Goal: Transaction & Acquisition: Purchase product/service

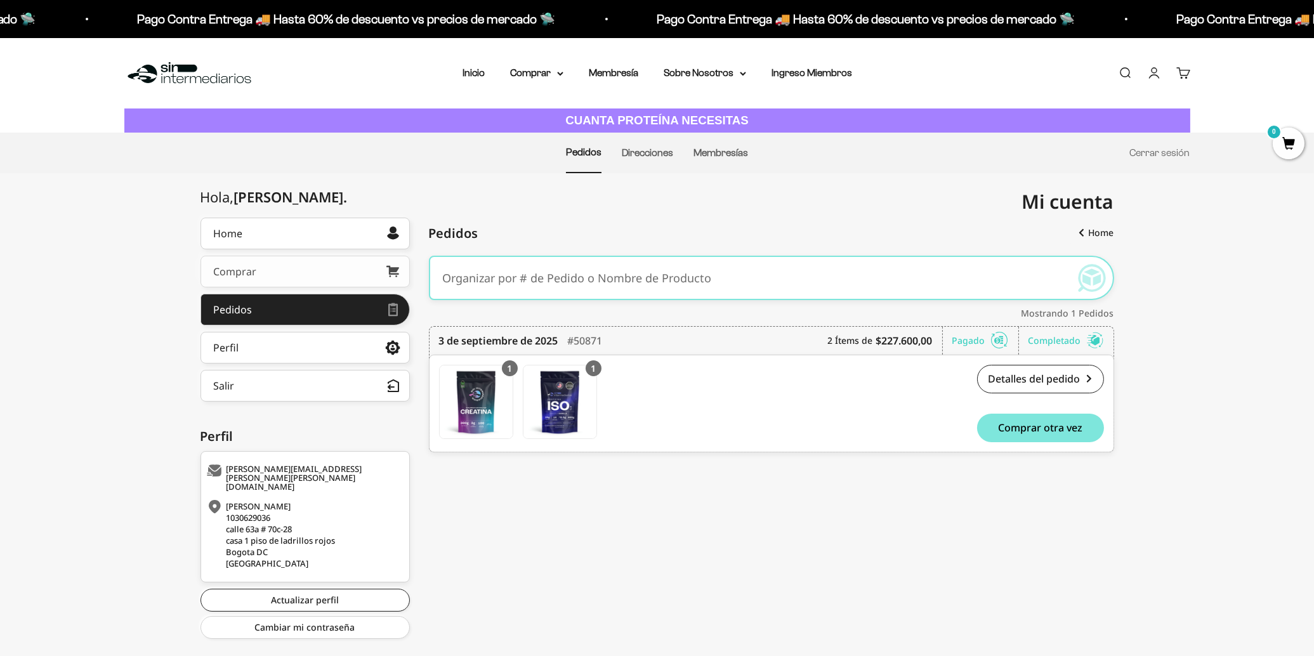
click at [301, 270] on link "Comprar" at bounding box center [304, 272] width 209 height 32
click at [555, 73] on summary "Comprar" at bounding box center [536, 73] width 53 height 16
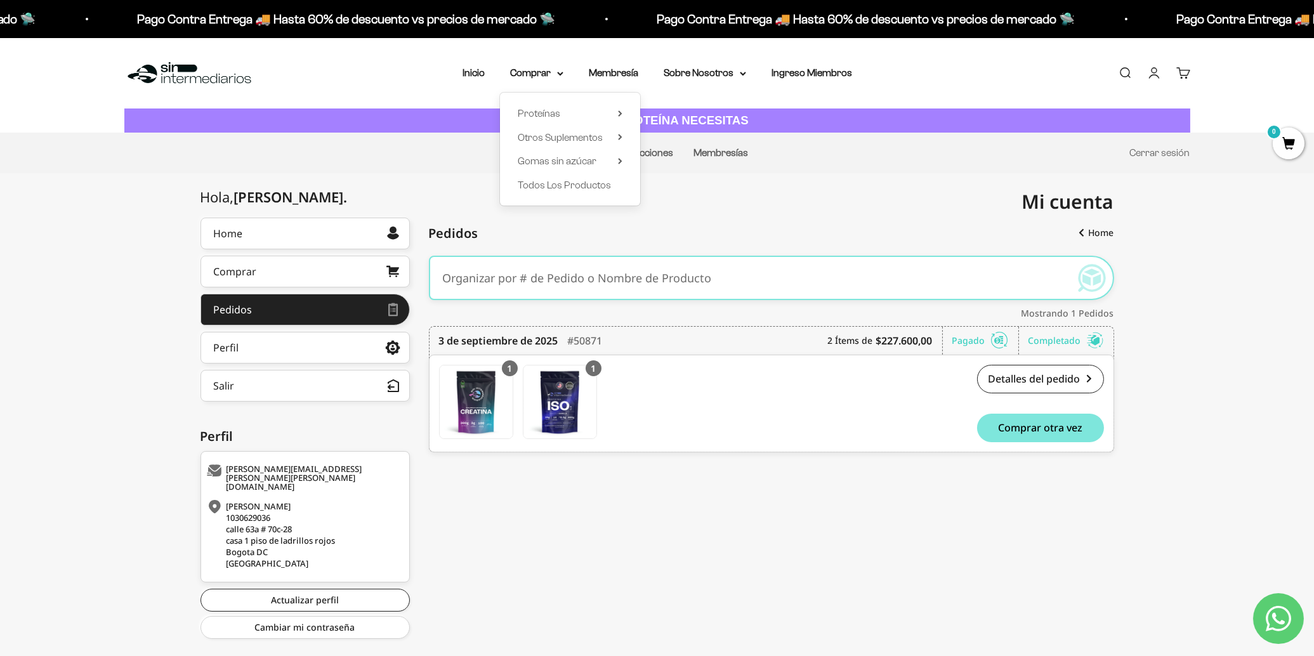
click at [628, 161] on div "Proteínas Ver Todos Whey Iso Vegan Shaker" at bounding box center [570, 149] width 140 height 113
click at [620, 160] on icon at bounding box center [620, 161] width 3 height 5
click at [692, 180] on span "Omega 3 + Prebióticos" at bounding box center [707, 185] width 98 height 11
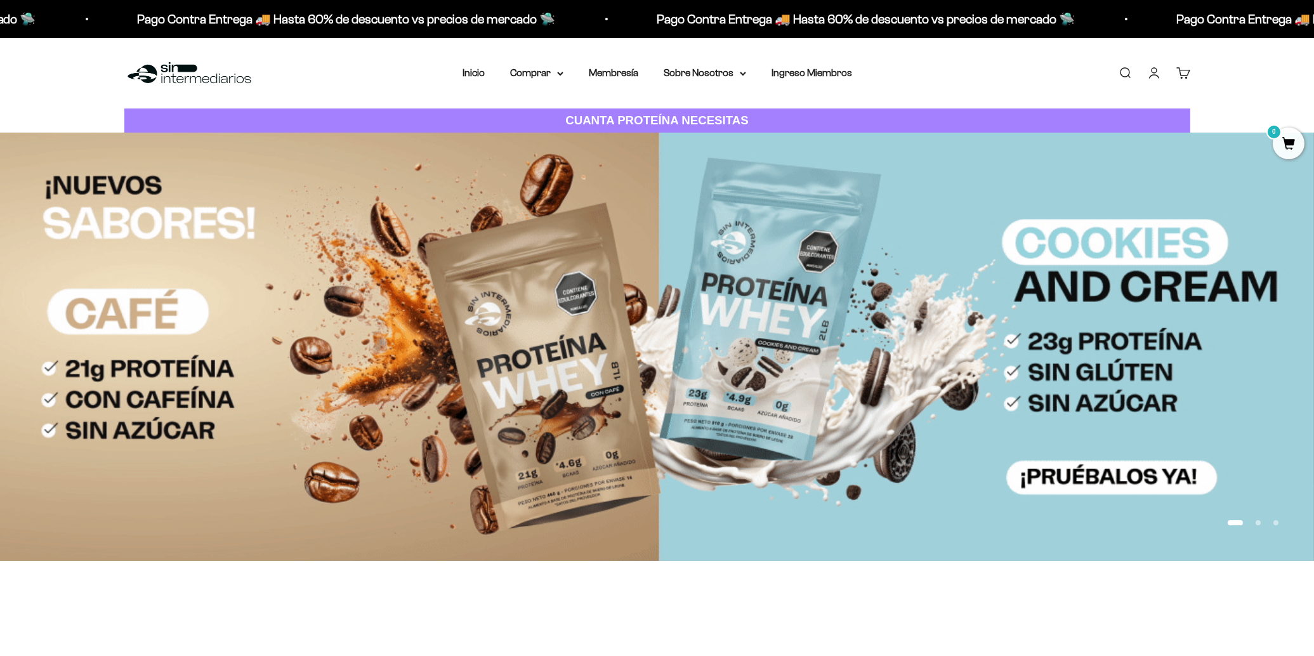
click at [1149, 73] on link "Cuenta" at bounding box center [1154, 73] width 14 height 14
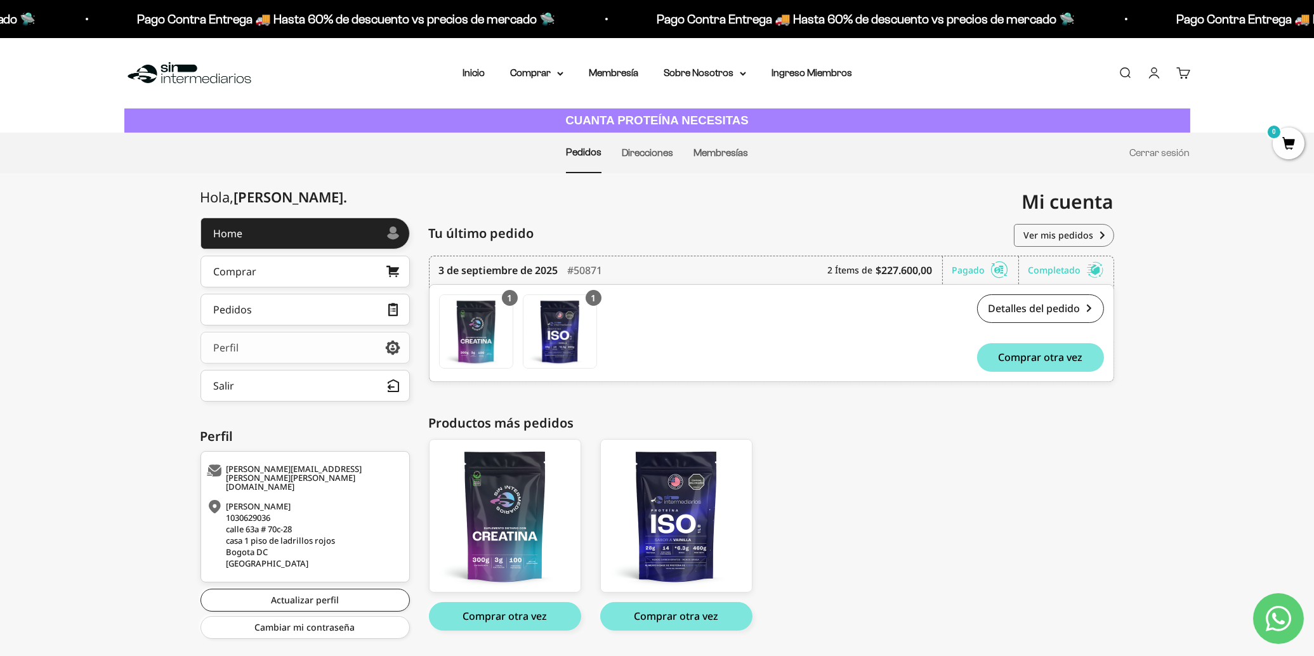
click at [279, 344] on link "Perfil" at bounding box center [304, 348] width 209 height 32
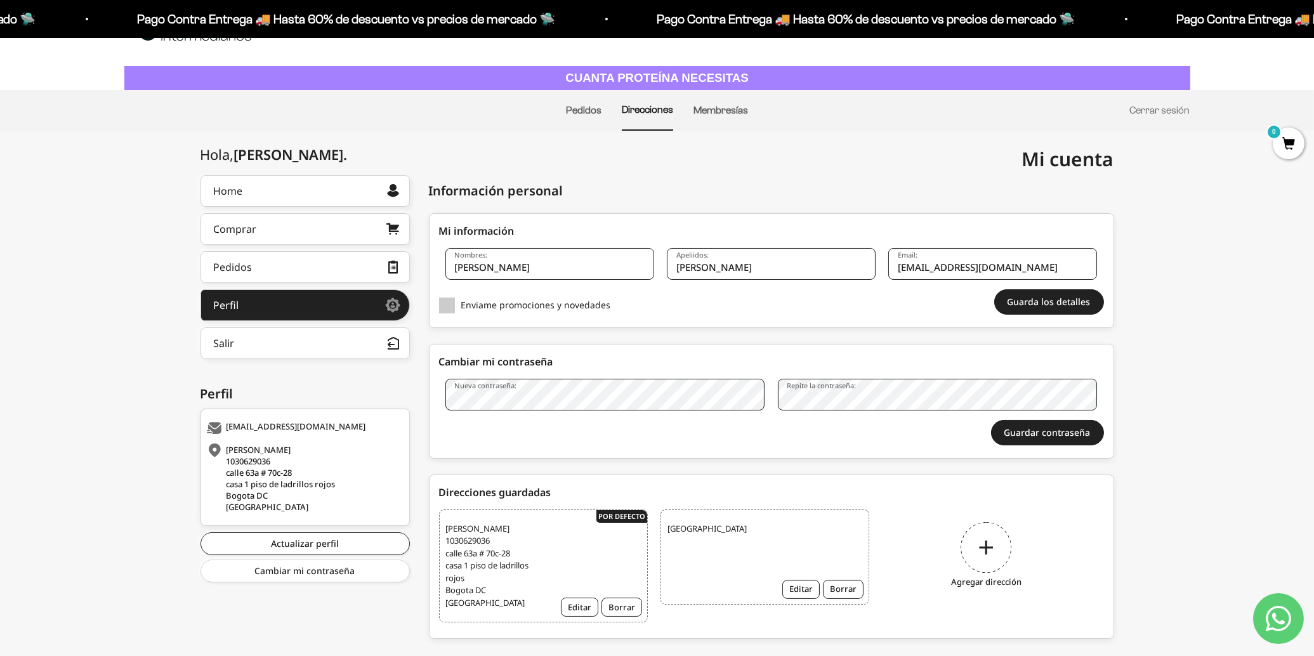
scroll to position [66, 0]
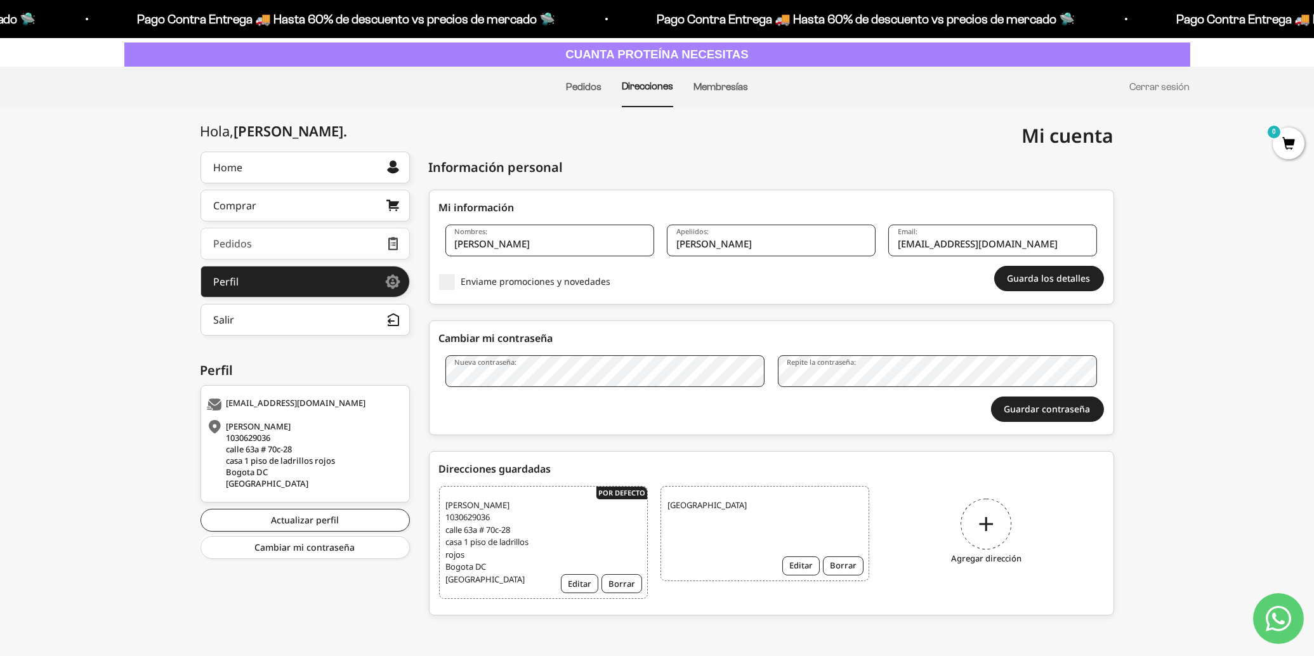
click at [276, 239] on link "Pedidos" at bounding box center [304, 244] width 209 height 32
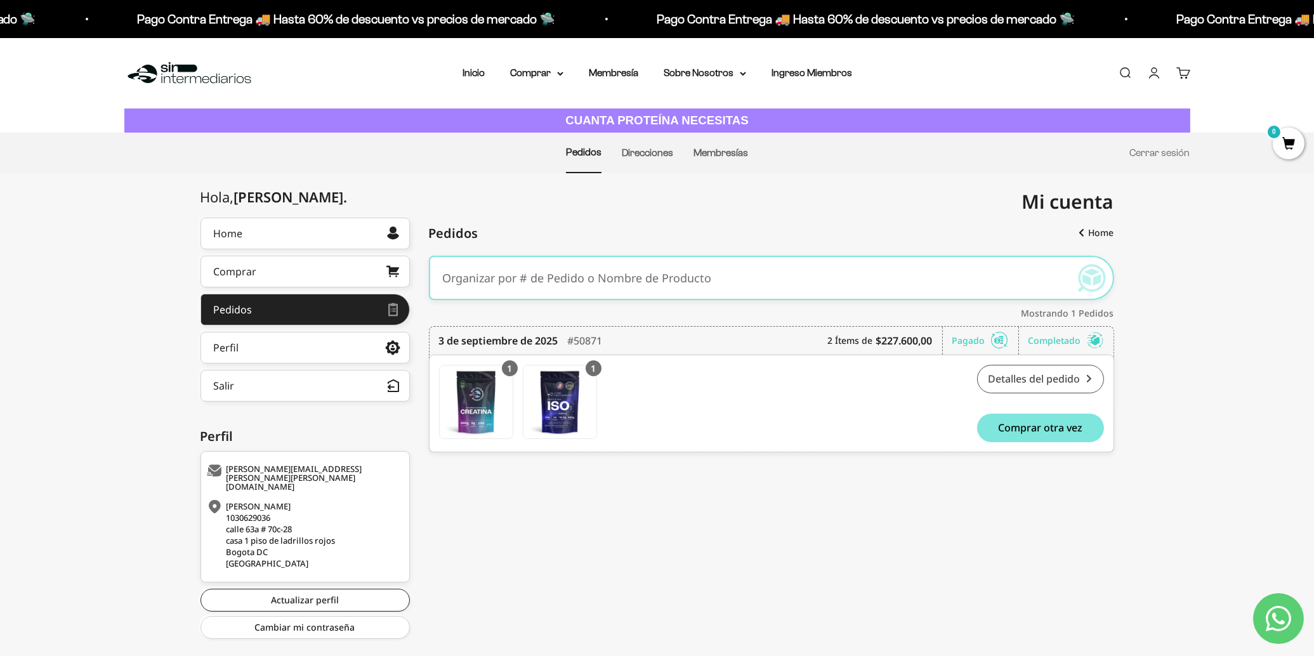
click at [1037, 374] on link "Detalles del pedido" at bounding box center [1040, 379] width 127 height 29
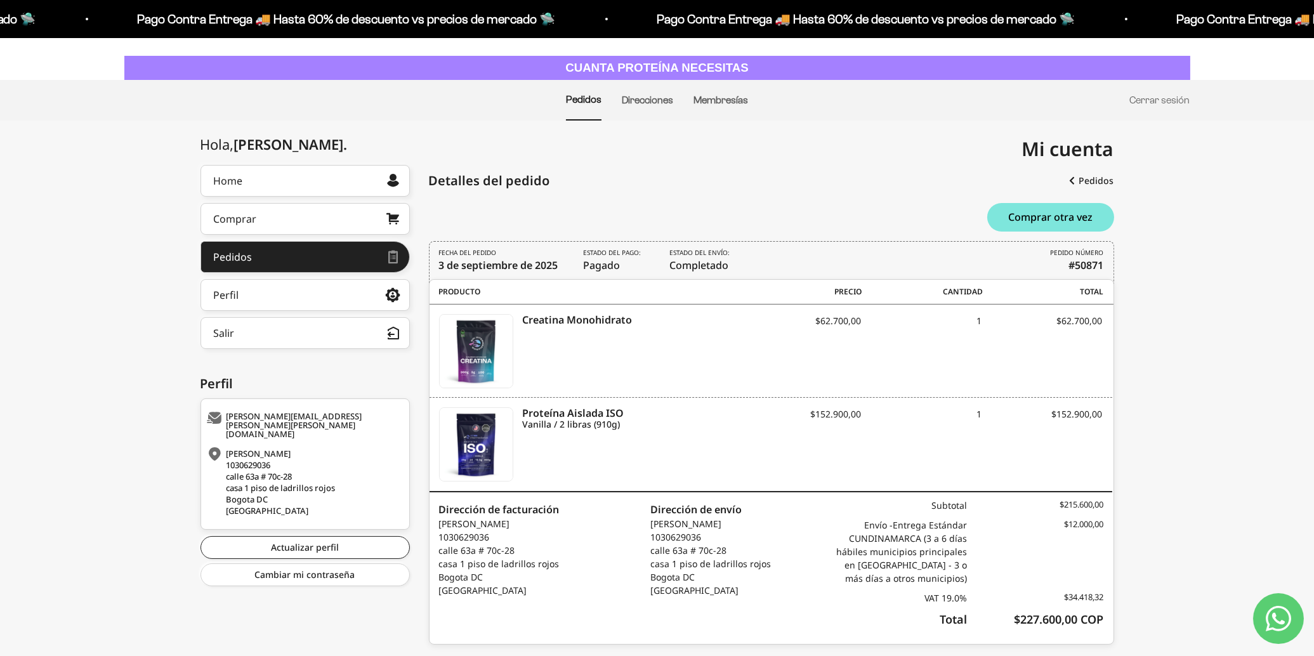
scroll to position [81, 0]
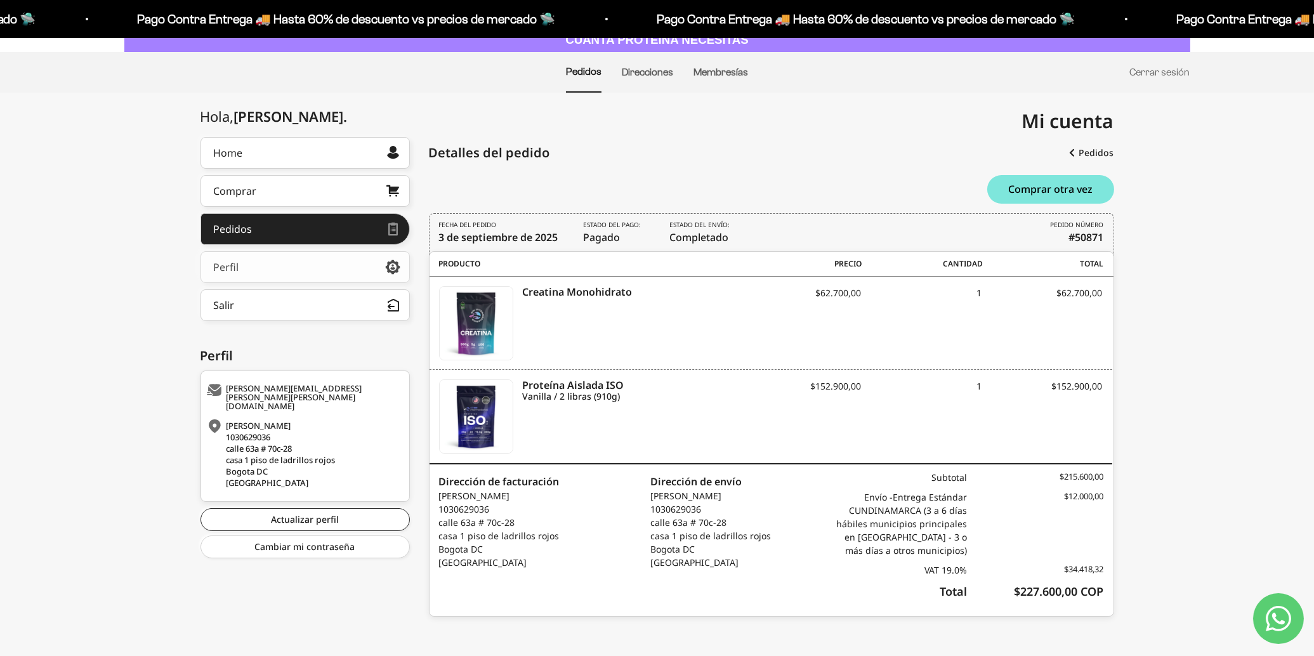
click at [282, 268] on link "Perfil" at bounding box center [304, 267] width 209 height 32
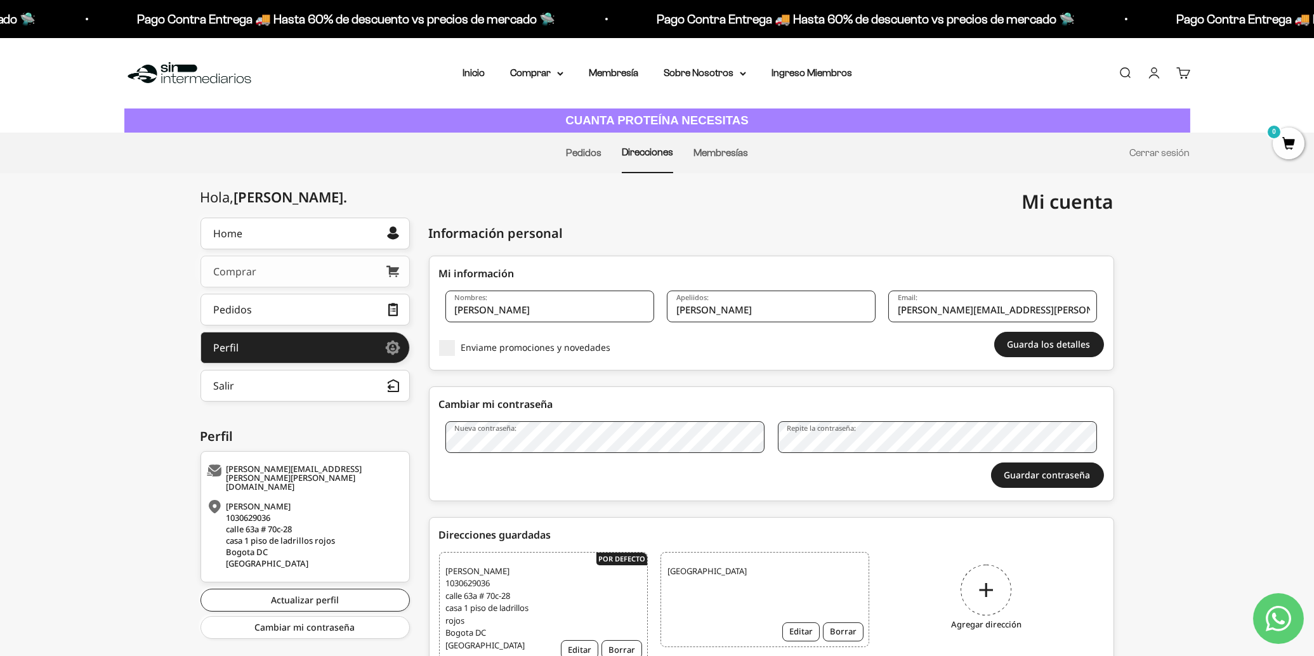
click at [282, 272] on link "Comprar" at bounding box center [304, 272] width 209 height 32
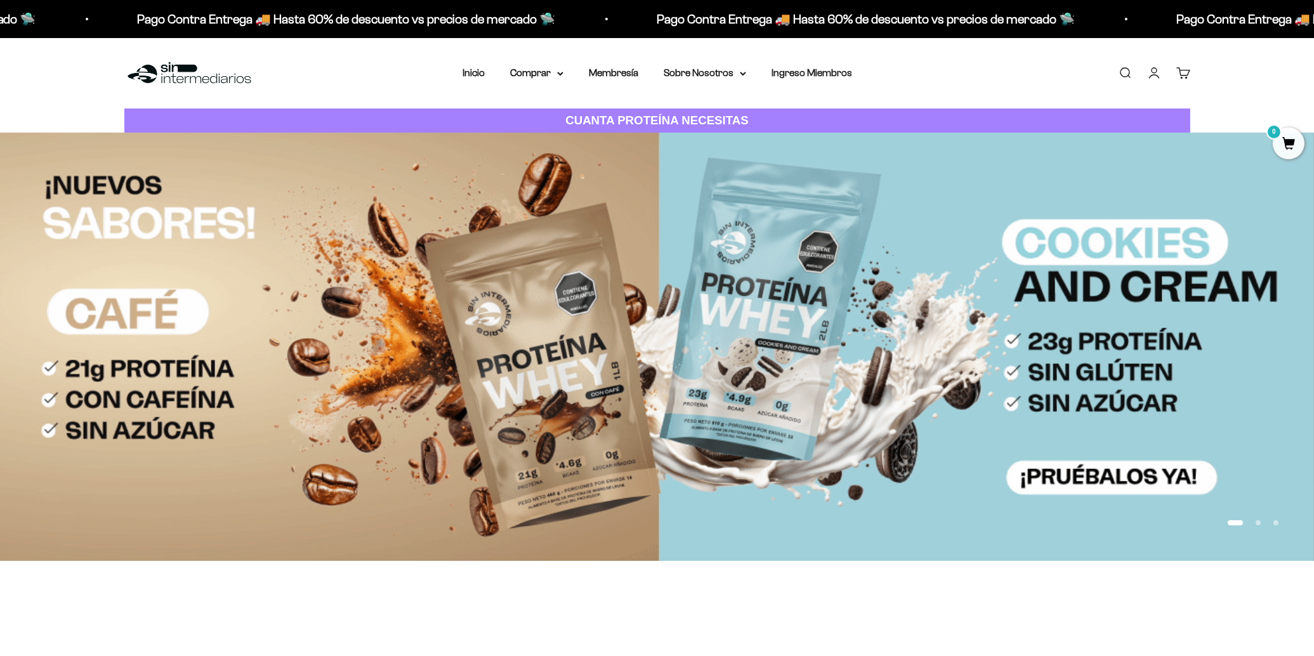
click at [1150, 72] on link "Cuenta" at bounding box center [1154, 73] width 14 height 14
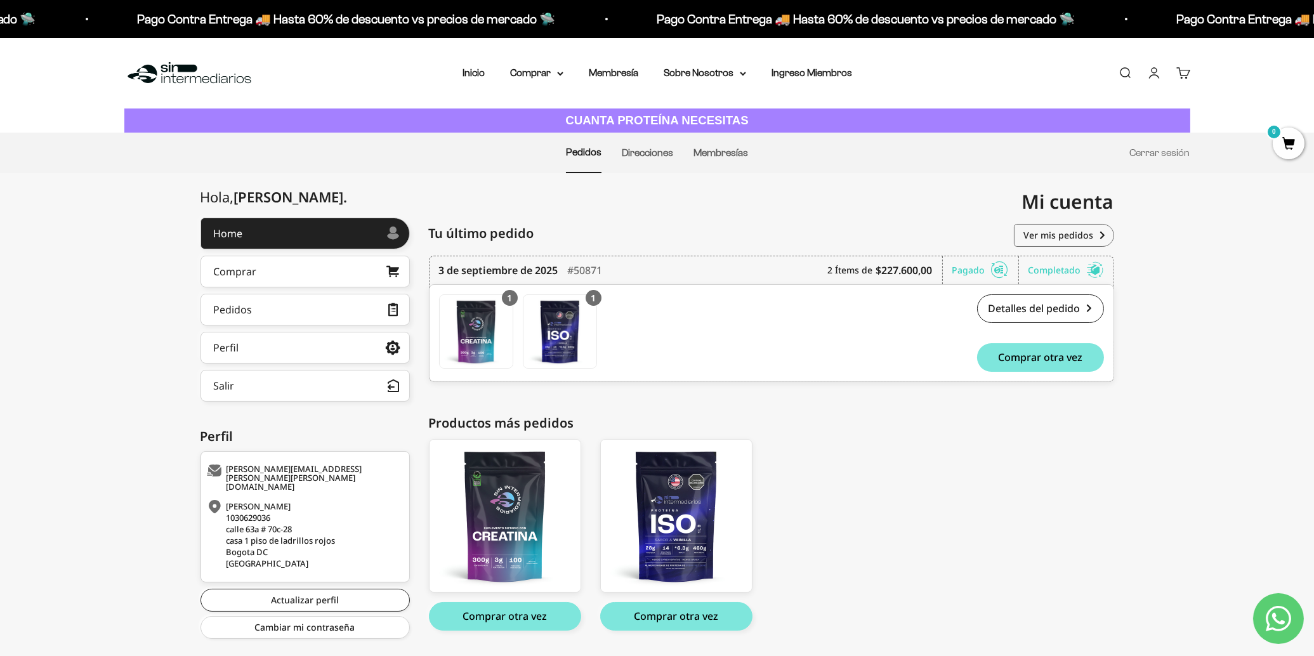
click at [676, 159] on ul "Pedidos Direcciones Membresías Cerrar sesión" at bounding box center [657, 153] width 1066 height 41
click at [666, 156] on link "Direcciones" at bounding box center [647, 152] width 51 height 11
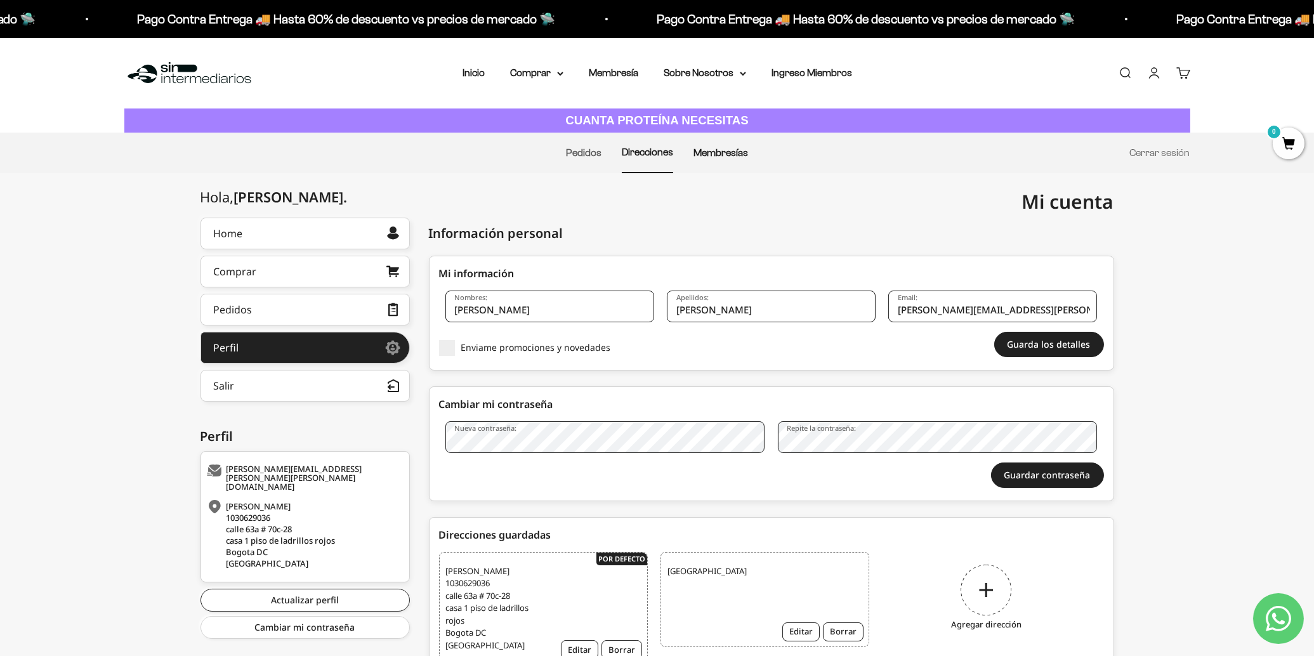
click at [716, 154] on link "Membresías" at bounding box center [720, 152] width 55 height 11
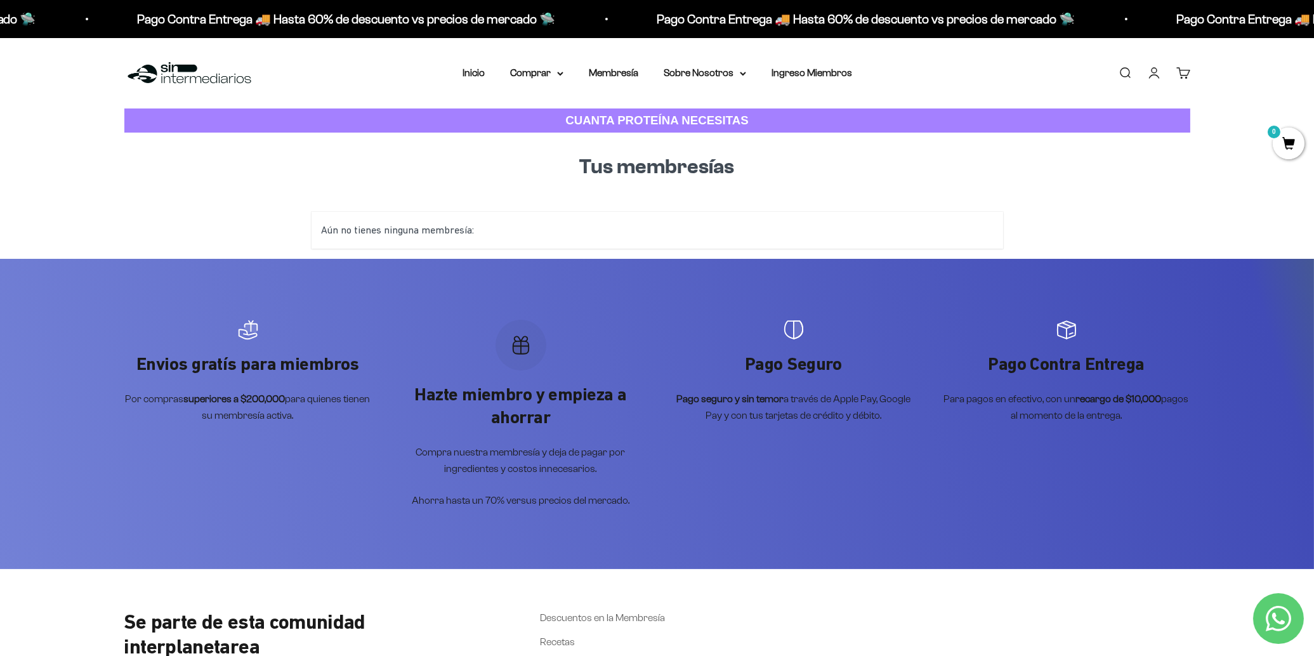
click at [830, 174] on h1 "Tus membresías" at bounding box center [657, 167] width 671 height 29
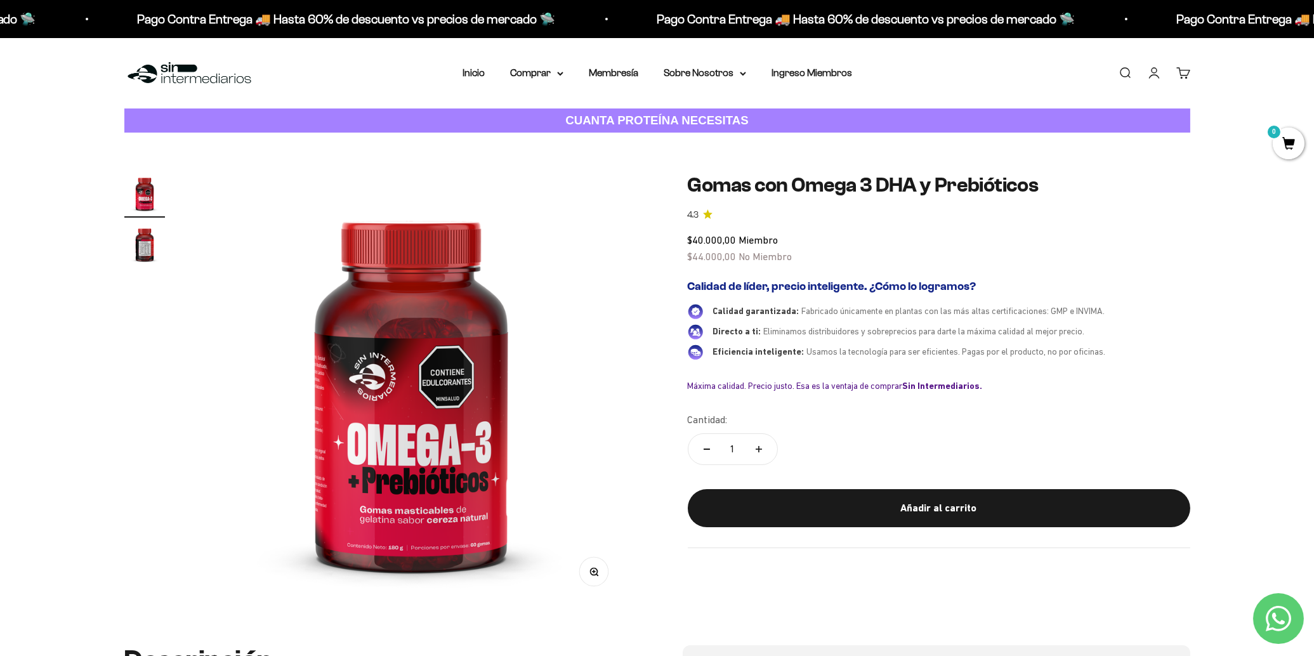
click at [155, 247] on img "Ir al artículo 2" at bounding box center [144, 244] width 41 height 41
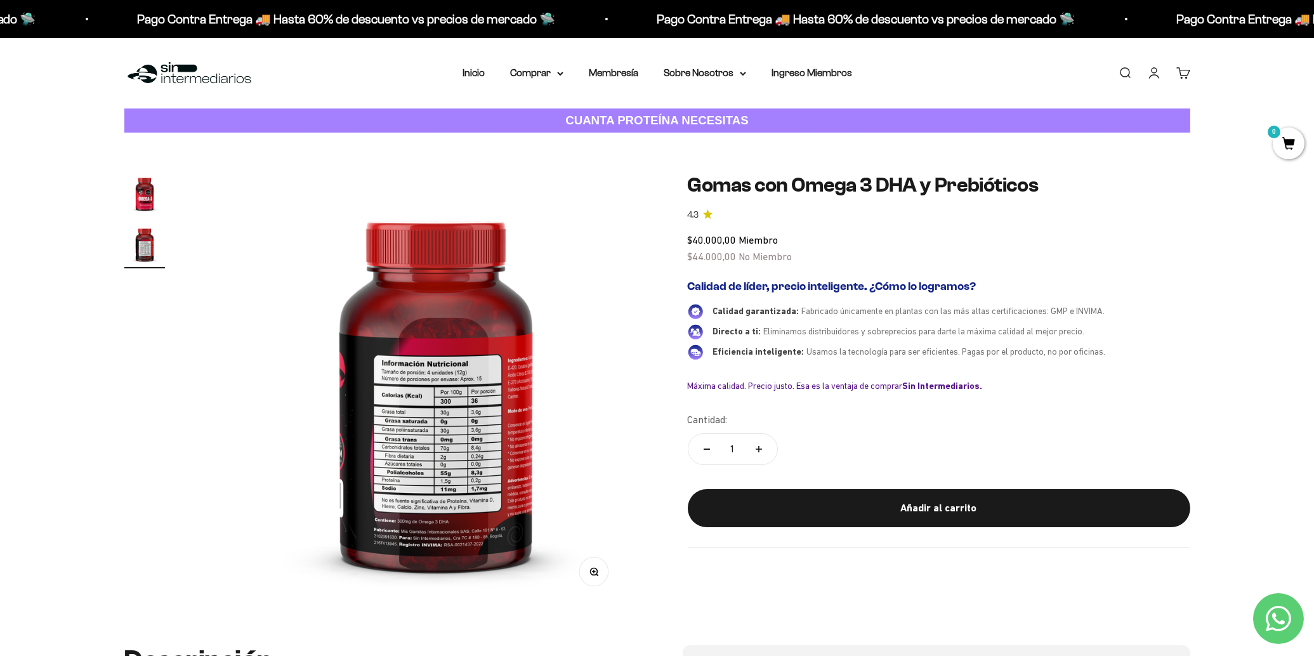
scroll to position [0, 447]
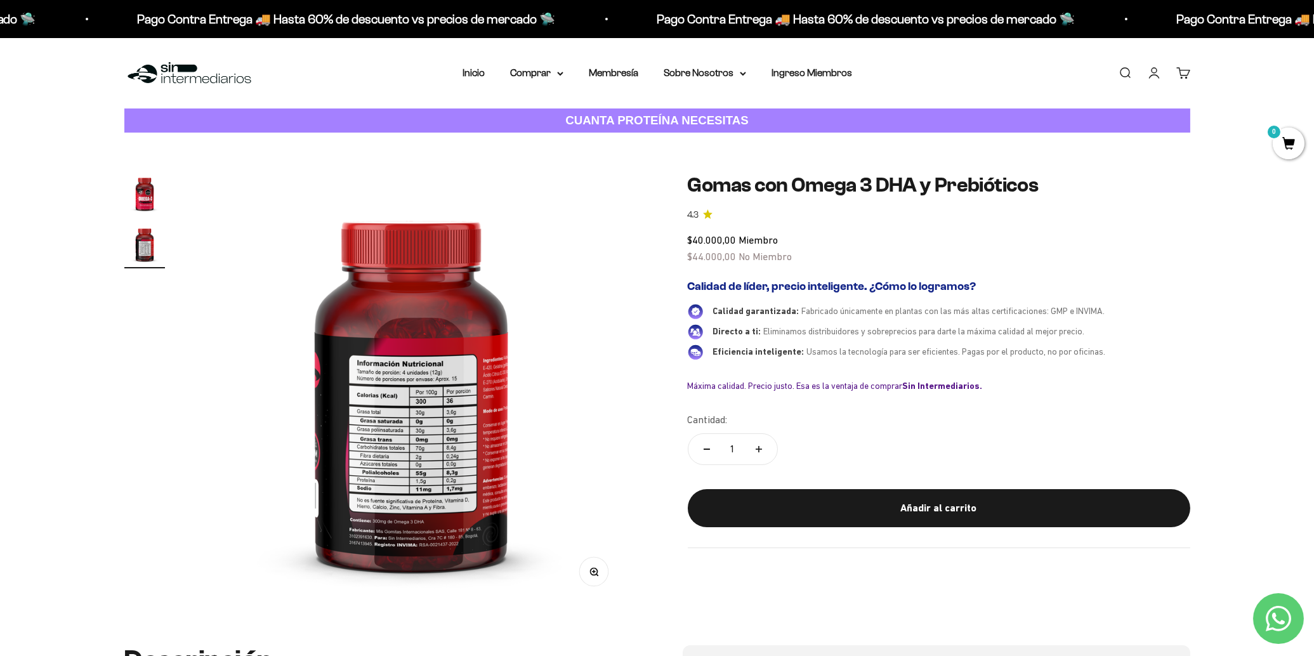
click at [603, 577] on button "Zoom" at bounding box center [593, 572] width 29 height 29
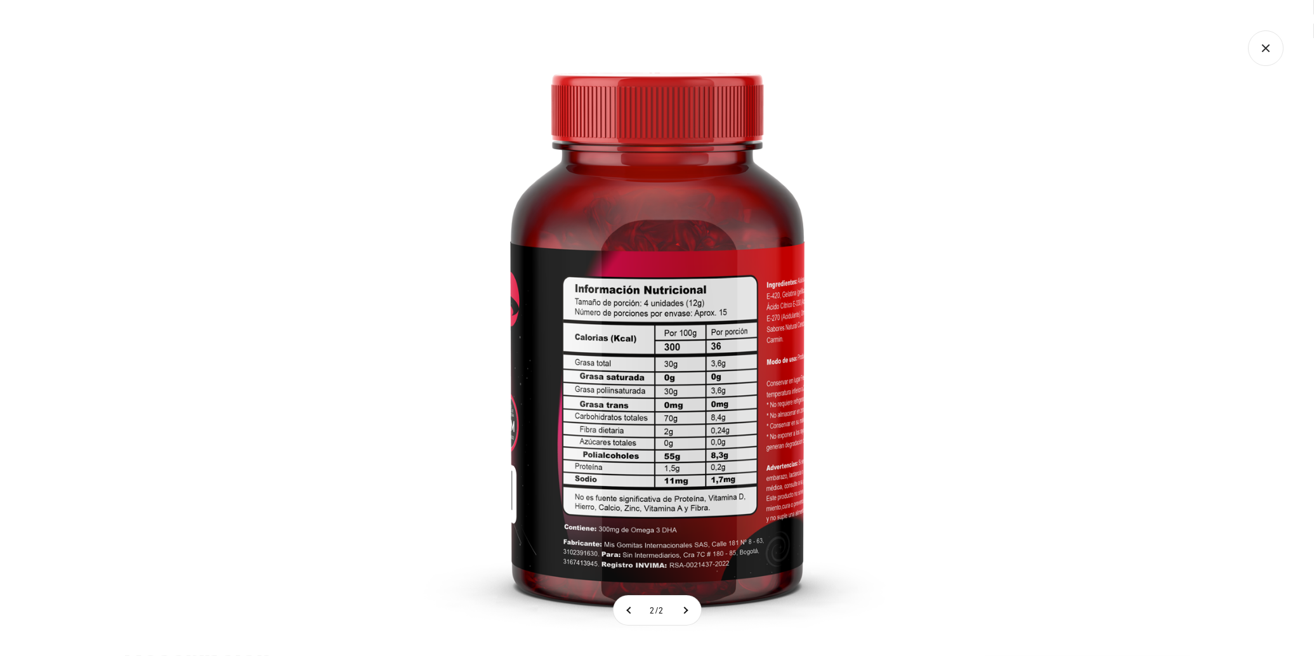
click at [610, 391] on img at bounding box center [657, 328] width 656 height 656
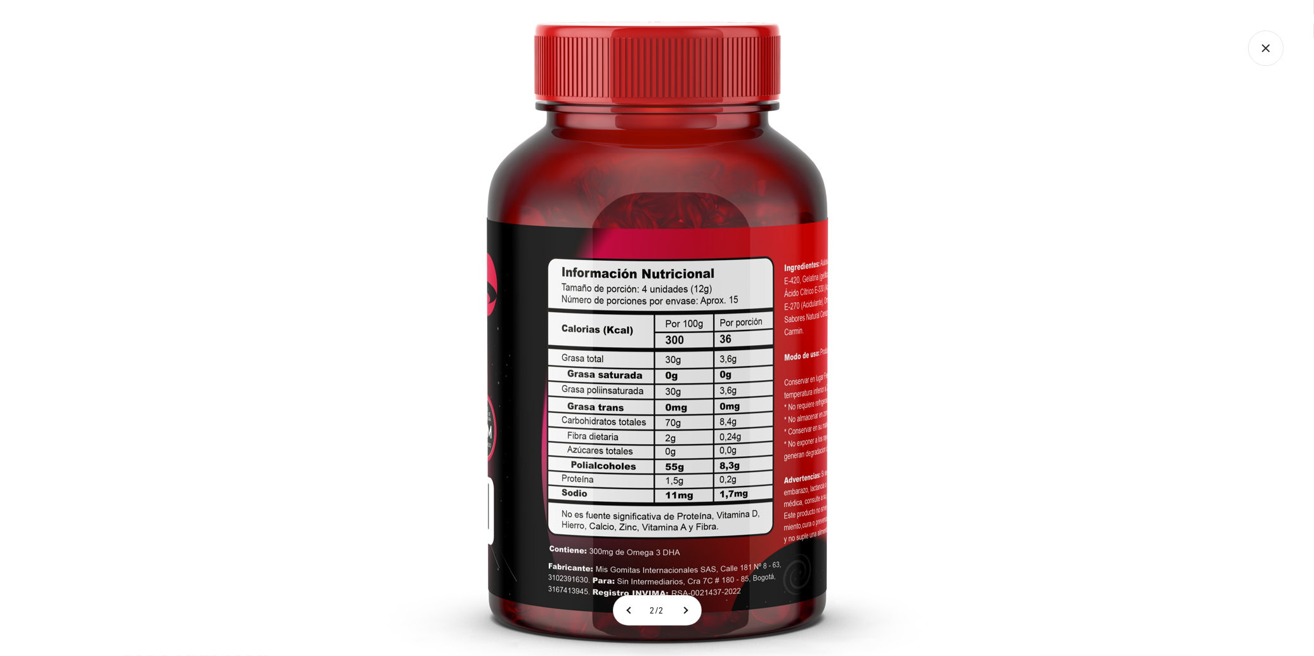
click at [326, 251] on img at bounding box center [657, 317] width 761 height 761
click at [1265, 48] on icon "Cerrar galería" at bounding box center [1265, 47] width 7 height 7
